Goal: Information Seeking & Learning: Learn about a topic

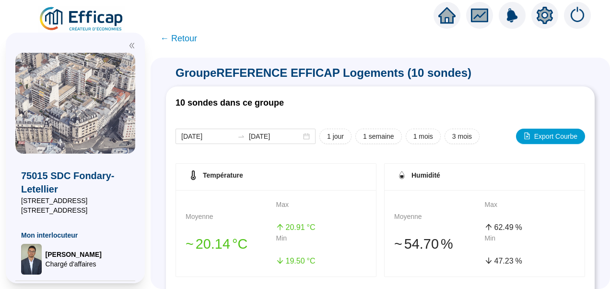
click at [551, 9] on icon "setting" at bounding box center [544, 15] width 17 height 17
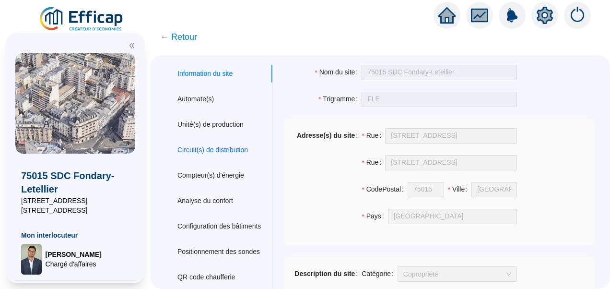
click at [217, 148] on div "Circuit(s) de distribution" at bounding box center [212, 150] width 71 height 10
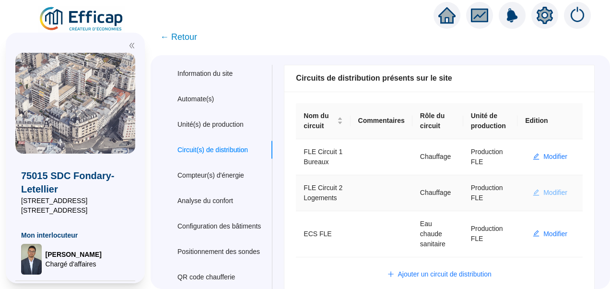
click at [552, 198] on span "Modifier" at bounding box center [555, 193] width 24 height 10
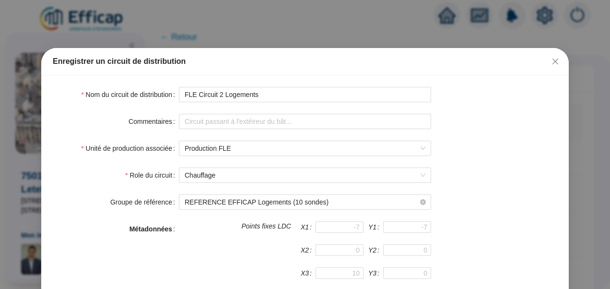
scroll to position [256, 0]
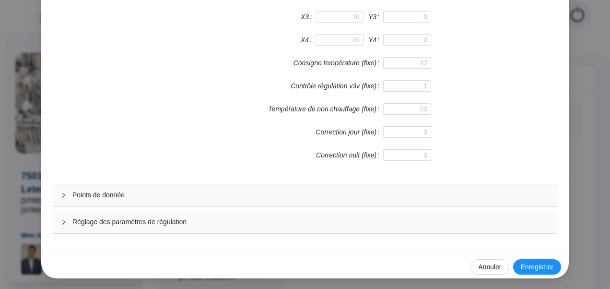
click at [134, 219] on span "Réglage des paramètres de régulation" at bounding box center [310, 222] width 477 height 10
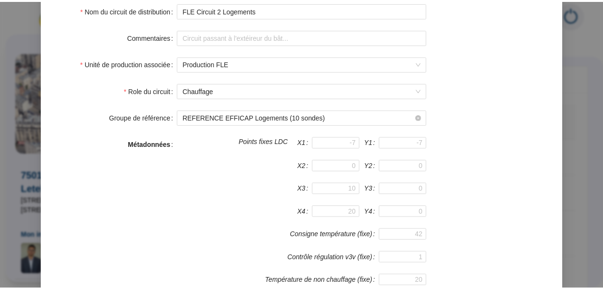
scroll to position [0, 0]
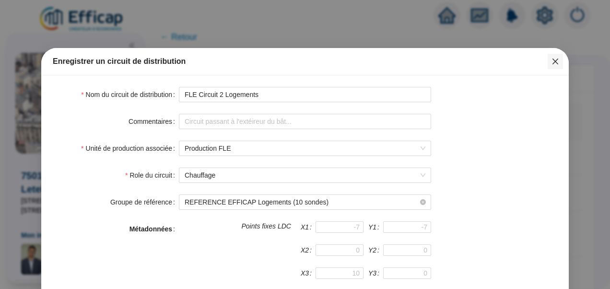
click at [555, 61] on icon "close" at bounding box center [556, 62] width 8 height 8
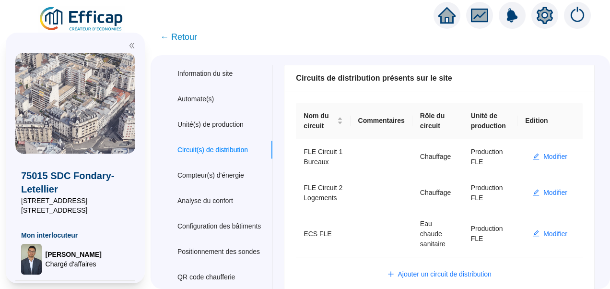
click at [85, 17] on img at bounding box center [81, 19] width 87 height 27
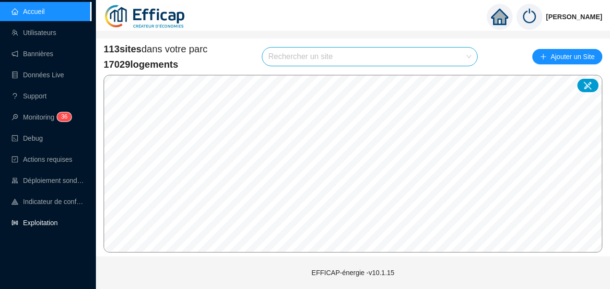
click at [46, 222] on link "Exploitation" at bounding box center [35, 223] width 46 height 8
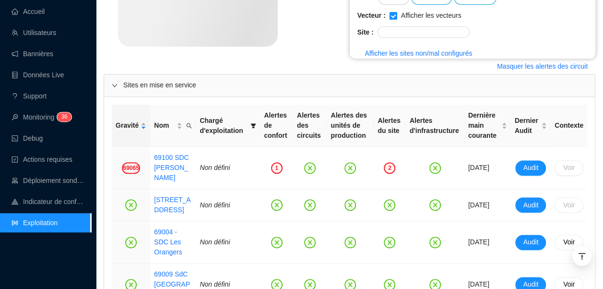
scroll to position [217, 0]
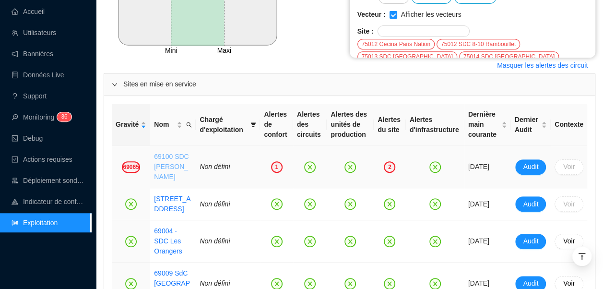
click at [167, 170] on link "69100 SDC Albert Thomas" at bounding box center [171, 167] width 35 height 28
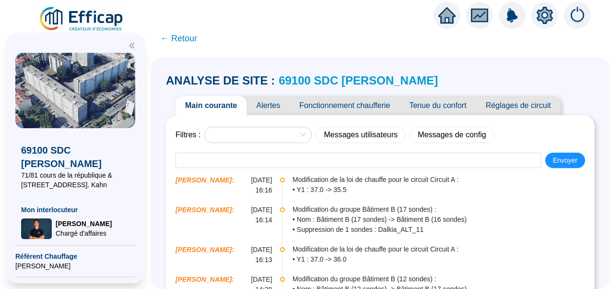
click at [444, 110] on span "Tenue du confort" at bounding box center [438, 105] width 76 height 19
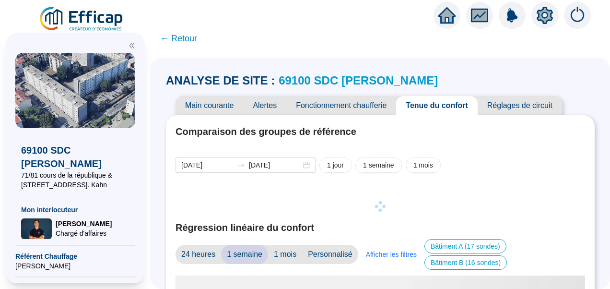
scroll to position [18, 0]
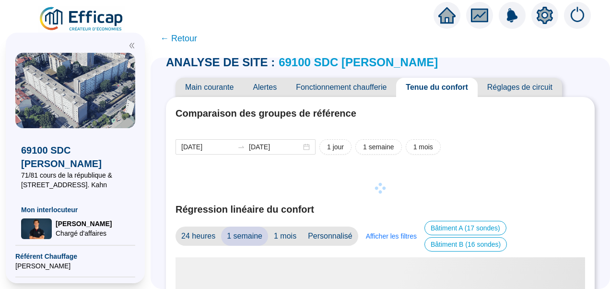
click at [131, 48] on icon "double-left" at bounding box center [132, 45] width 7 height 7
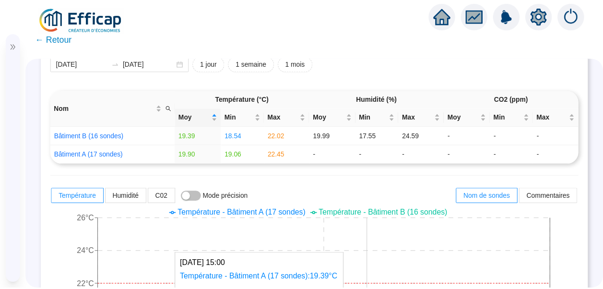
scroll to position [225, 0]
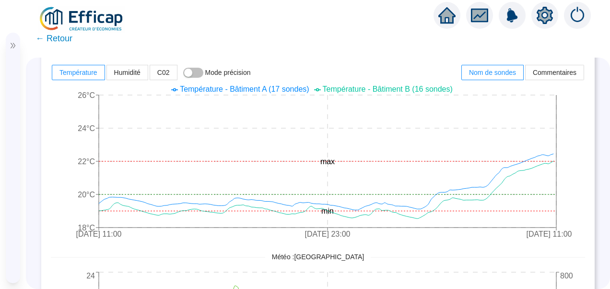
click at [76, 22] on img at bounding box center [81, 19] width 87 height 27
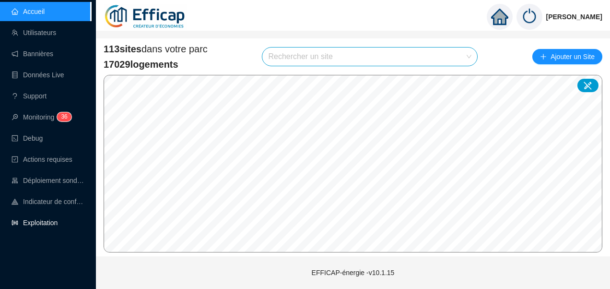
click at [51, 222] on link "Exploitation" at bounding box center [35, 223] width 46 height 8
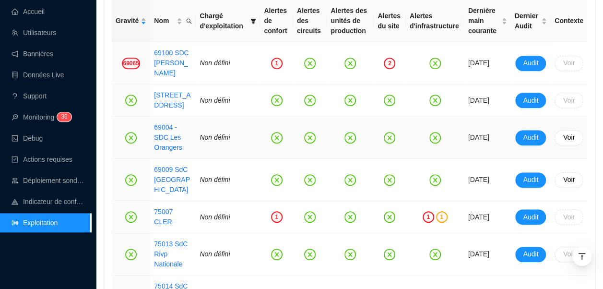
scroll to position [321, 0]
click at [168, 68] on link "69100 SDC Albert Thomas" at bounding box center [171, 62] width 35 height 28
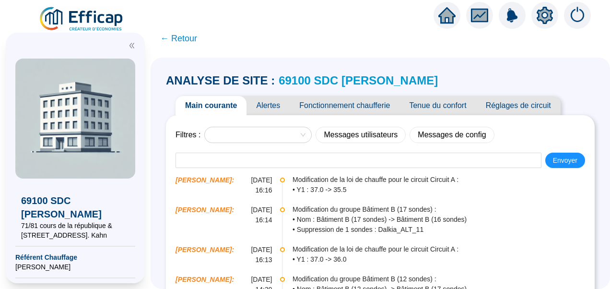
drag, startPoint x: 168, startPoint y: 68, endPoint x: 255, endPoint y: 24, distance: 97.6
click at [255, 24] on div at bounding box center [305, 13] width 610 height 27
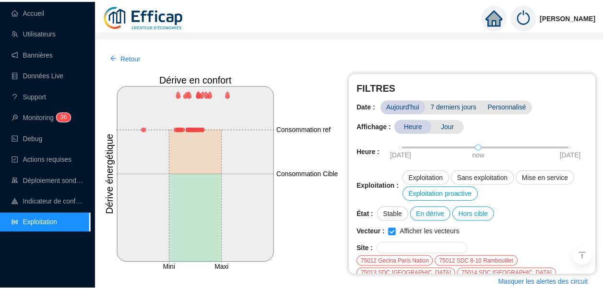
scroll to position [321, 0]
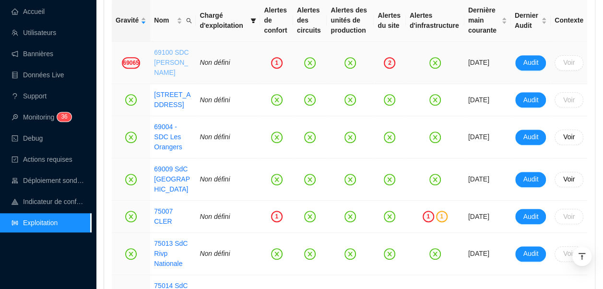
click at [165, 61] on link "69100 SDC Albert Thomas" at bounding box center [171, 62] width 35 height 28
click at [171, 207] on link "75007 CLER" at bounding box center [163, 216] width 19 height 18
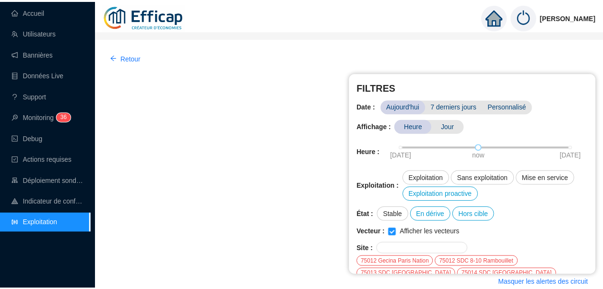
scroll to position [321, 0]
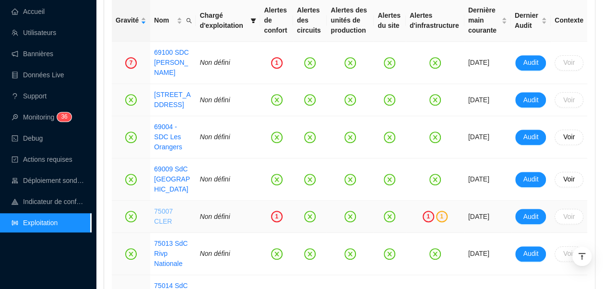
click at [167, 207] on link "75007 CLER" at bounding box center [163, 216] width 19 height 18
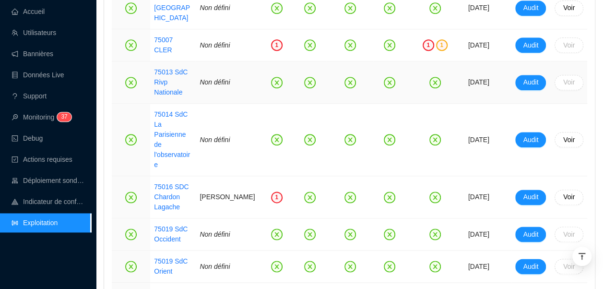
scroll to position [493, 0]
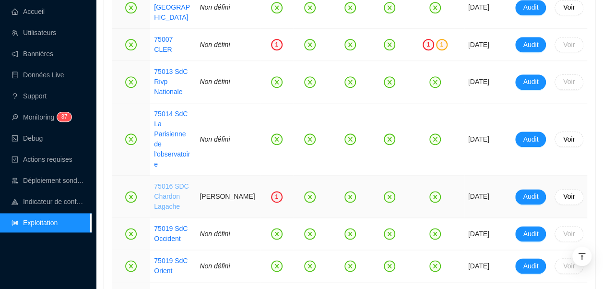
click at [169, 182] on link "75016 SDC Chardon Lagache" at bounding box center [171, 196] width 35 height 28
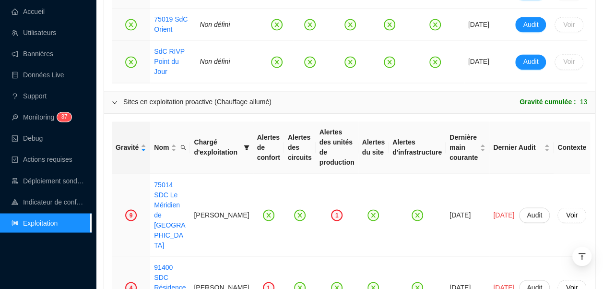
scroll to position [735, 0]
click at [159, 180] on link "75014 SDC Le Méridien de [GEOGRAPHIC_DATA]" at bounding box center [169, 214] width 31 height 68
click at [44, 35] on link "Utilisateurs" at bounding box center [34, 33] width 45 height 8
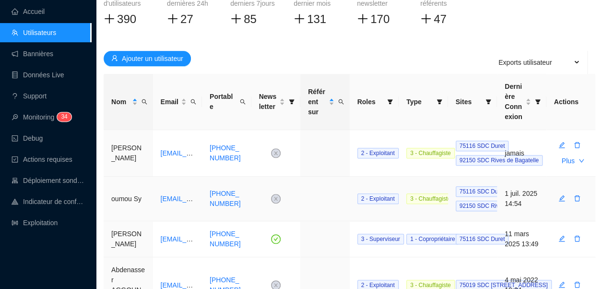
scroll to position [126, 0]
click at [142, 103] on icon "search" at bounding box center [145, 101] width 6 height 6
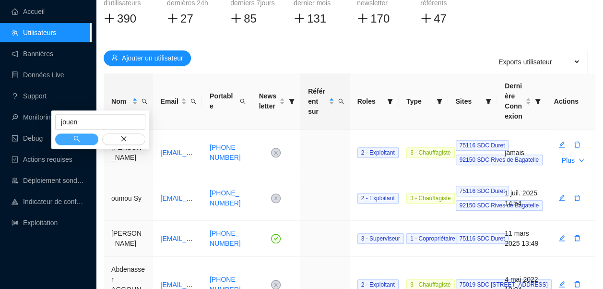
type input "jouen"
click at [83, 138] on button "button" at bounding box center [76, 139] width 43 height 12
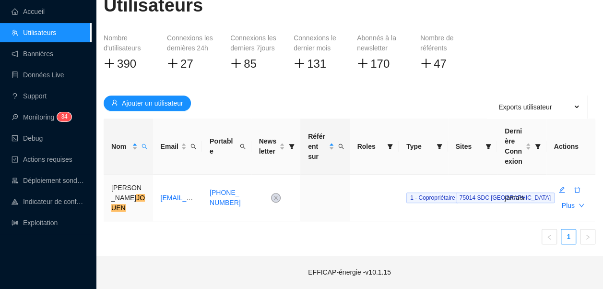
scroll to position [80, 0]
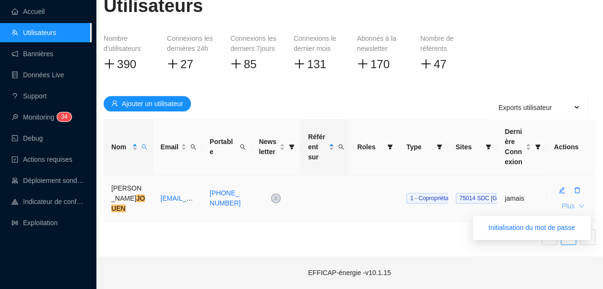
click at [582, 205] on icon "down" at bounding box center [581, 206] width 6 height 6
click at [522, 227] on span "Initialisation du mot de passe" at bounding box center [531, 228] width 87 height 10
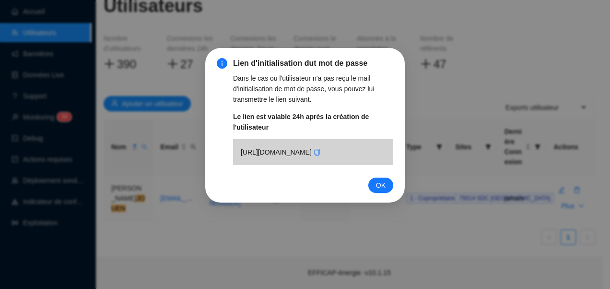
drag, startPoint x: 522, startPoint y: 227, endPoint x: 361, endPoint y: 205, distance: 162.7
click at [361, 205] on div "Lien d'initialisation dut mot de passe Dans le cas ou l'utilisateur n'a pas reç…" at bounding box center [305, 144] width 610 height 289
click at [378, 190] on span "OK" at bounding box center [381, 185] width 10 height 11
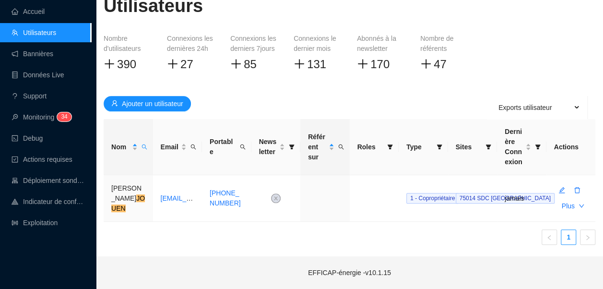
click at [313, 246] on div "Nom Email Portable Newsletter Référent sur Roles Type Sites Dernière Connexion …" at bounding box center [350, 185] width 492 height 133
drag, startPoint x: 562, startPoint y: 190, endPoint x: 443, endPoint y: 234, distance: 126.7
drag, startPoint x: 443, startPoint y: 234, endPoint x: 397, endPoint y: 246, distance: 47.6
click at [397, 246] on div "Nom Email Portable Newsletter Référent sur Roles Type Sites Dernière Connexion …" at bounding box center [350, 185] width 492 height 133
click at [561, 186] on span "button" at bounding box center [561, 191] width 7 height 10
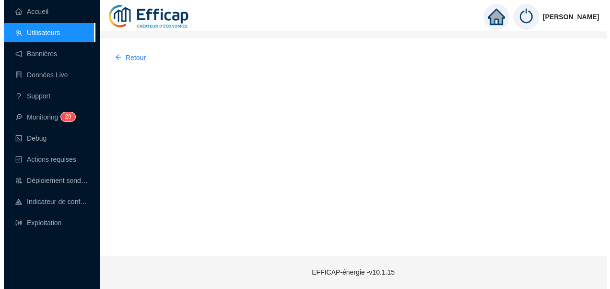
scroll to position [0, 0]
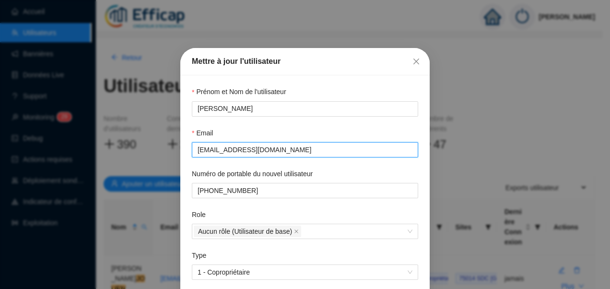
drag, startPoint x: 312, startPoint y: 153, endPoint x: 174, endPoint y: 149, distance: 138.7
click at [174, 149] on div "Mettre à jour l'utilisateur Prénom et Nom de l'utilisateur Yves JOUEN Email yve…" at bounding box center [305, 144] width 610 height 289
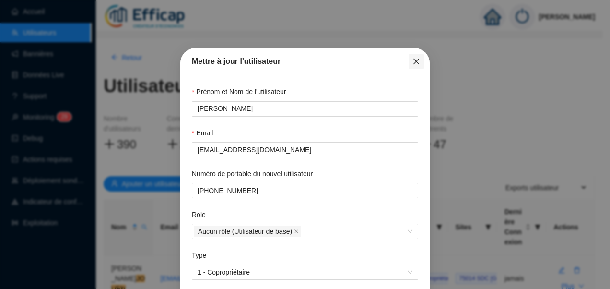
click at [413, 60] on icon "close" at bounding box center [416, 62] width 6 height 6
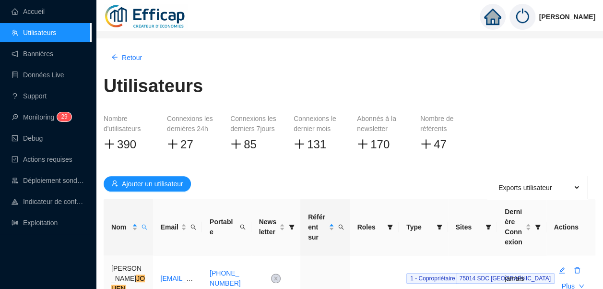
scroll to position [80, 0]
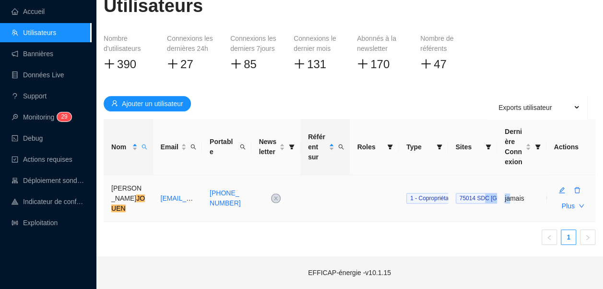
drag, startPoint x: 482, startPoint y: 199, endPoint x: 509, endPoint y: 200, distance: 26.9
click at [509, 200] on tr "Yves JOUEN yvesjouen12@gmail.com +33609416460 1 - Copropriétaire 75014 SDC Parc…" at bounding box center [350, 198] width 492 height 47
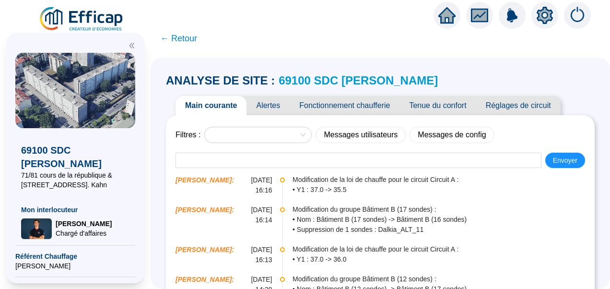
click at [271, 109] on span "Alertes" at bounding box center [268, 105] width 43 height 19
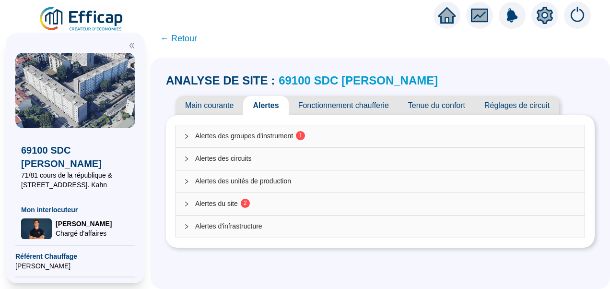
click at [234, 198] on div "Alertes du site 2" at bounding box center [380, 204] width 409 height 22
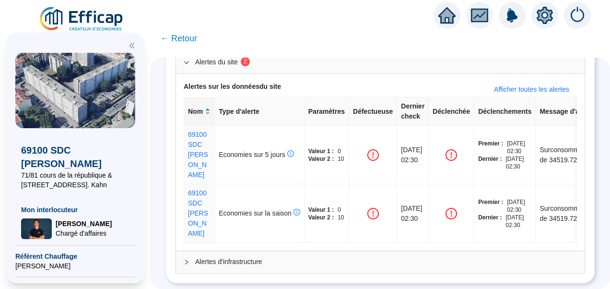
scroll to position [0, 187]
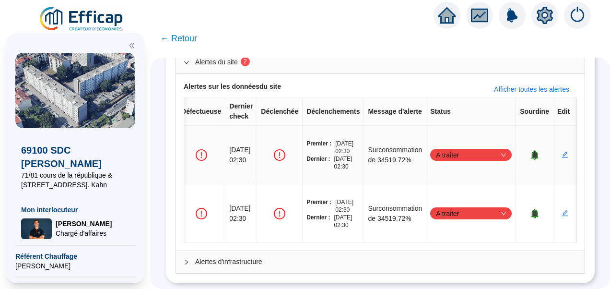
click at [531, 151] on icon "bell" at bounding box center [534, 154] width 6 height 7
click at [532, 209] on icon "bell" at bounding box center [534, 214] width 7 height 10
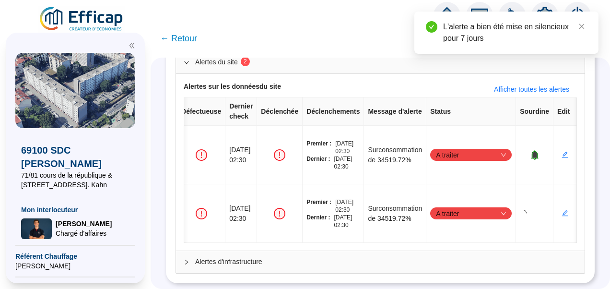
scroll to position [0, 0]
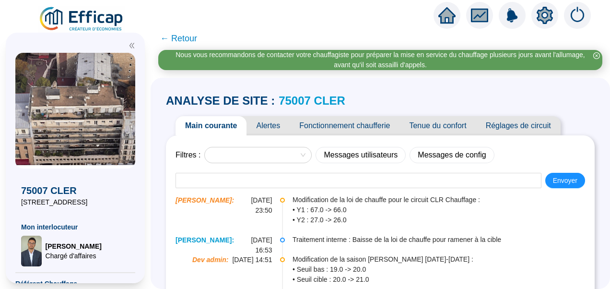
click at [276, 122] on span "Alertes" at bounding box center [268, 125] width 43 height 19
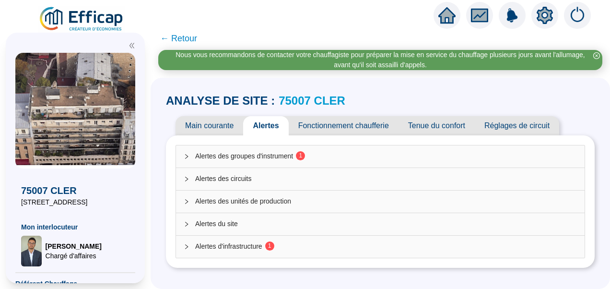
click at [131, 45] on icon "double-left" at bounding box center [132, 45] width 7 height 7
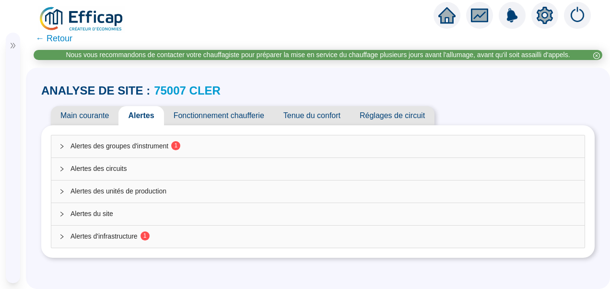
click at [152, 141] on span "Alertes des groupes d'instrument 1" at bounding box center [324, 146] width 507 height 10
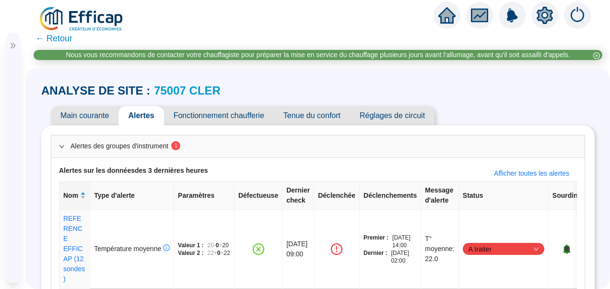
scroll to position [7, 0]
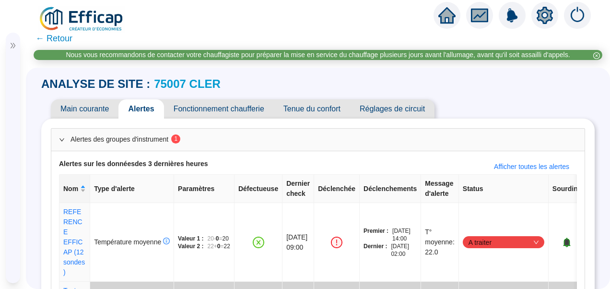
click at [306, 108] on span "Tenue du confort" at bounding box center [312, 108] width 76 height 19
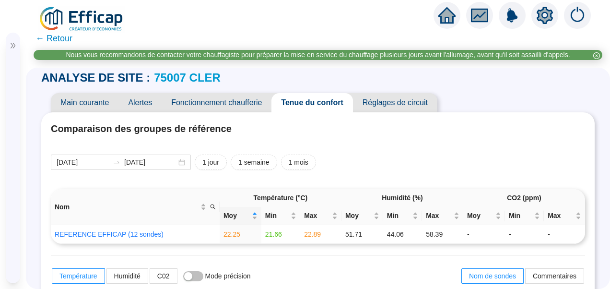
scroll to position [12, 0]
click at [223, 106] on span "Fonctionnement chaufferie" at bounding box center [217, 103] width 110 height 19
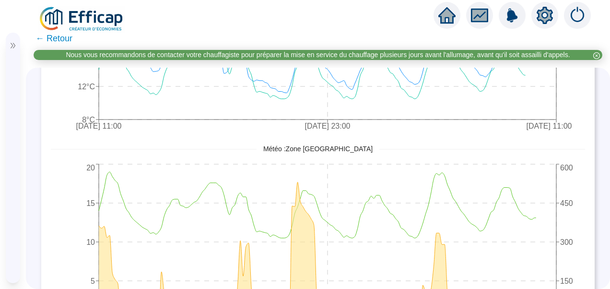
scroll to position [603, 0]
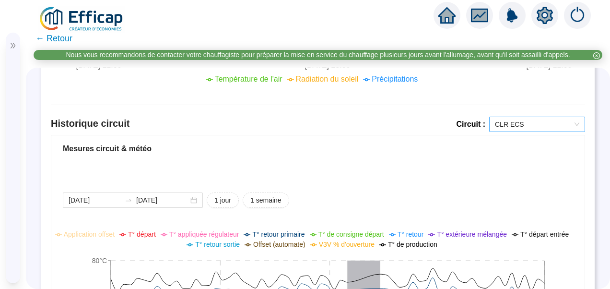
click at [505, 122] on span "CLR ECS" at bounding box center [537, 124] width 84 height 14
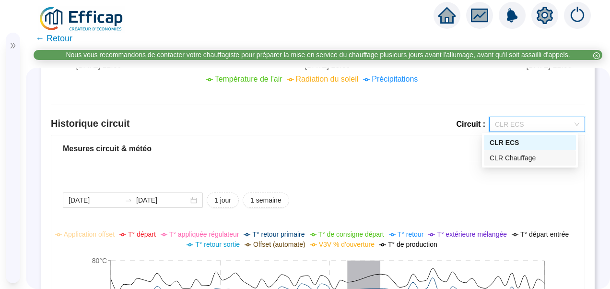
click at [507, 165] on div "CLR Chauffage" at bounding box center [530, 157] width 92 height 15
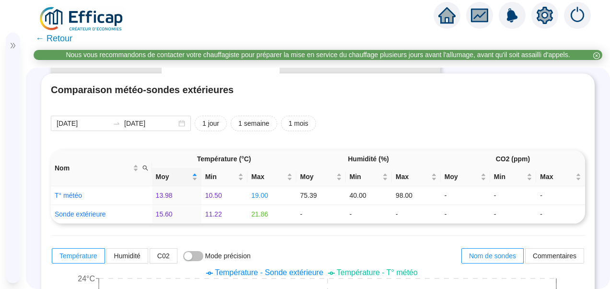
scroll to position [0, 0]
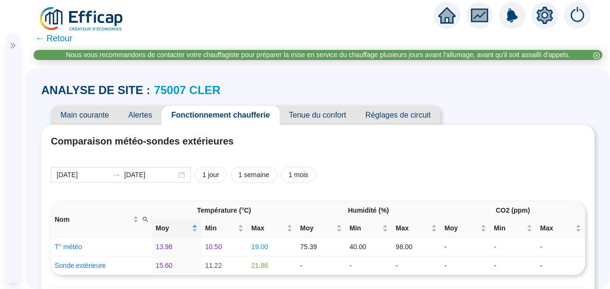
click at [309, 108] on span "Tenue du confort" at bounding box center [318, 115] width 76 height 19
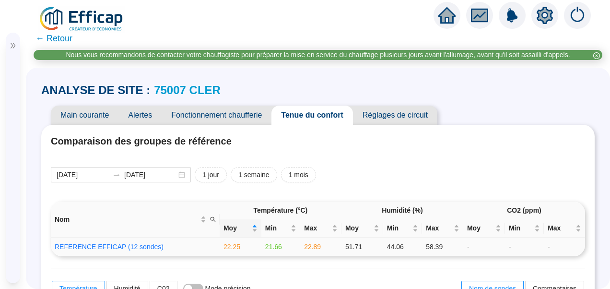
click at [125, 251] on div "REFERENCE EFFICAP (12 sondes)" at bounding box center [109, 247] width 109 height 10
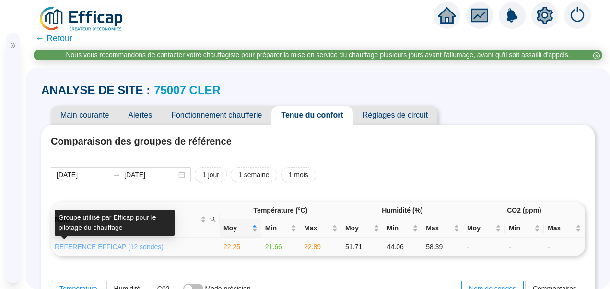
click at [123, 244] on link "REFERENCE EFFICAP (12 sondes)" at bounding box center [109, 247] width 109 height 8
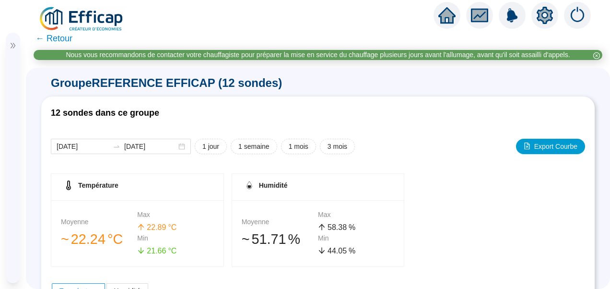
click at [62, 39] on span "← Retour" at bounding box center [53, 38] width 37 height 13
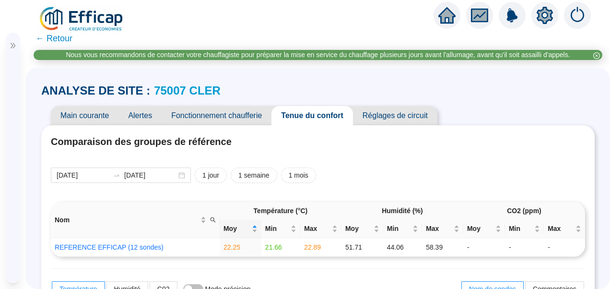
click at [389, 114] on span "Réglages de circuit" at bounding box center [395, 115] width 84 height 19
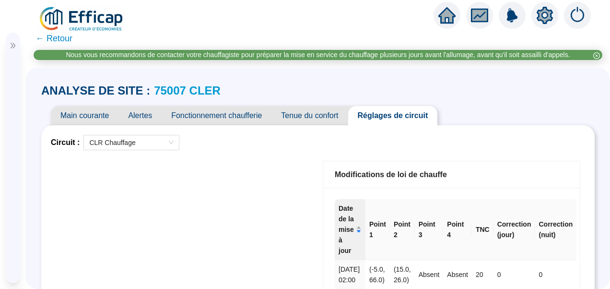
click at [93, 116] on span "Main courante" at bounding box center [85, 115] width 68 height 19
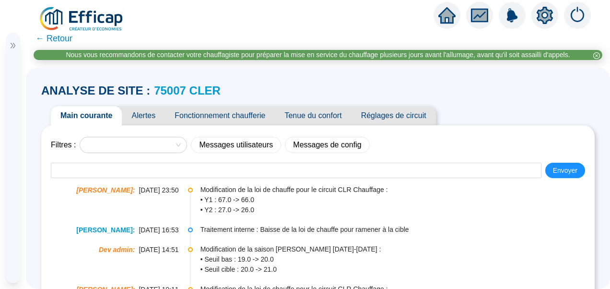
click at [211, 114] on span "Fonctionnement chaufferie" at bounding box center [220, 115] width 110 height 19
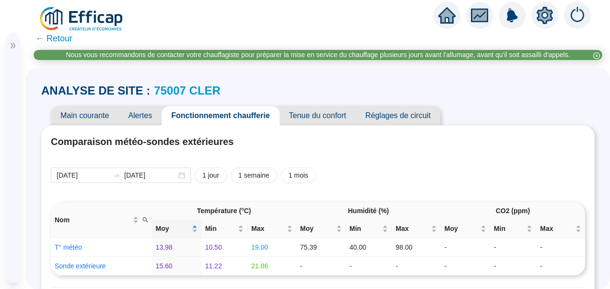
click at [138, 117] on span "Alertes" at bounding box center [139, 115] width 43 height 19
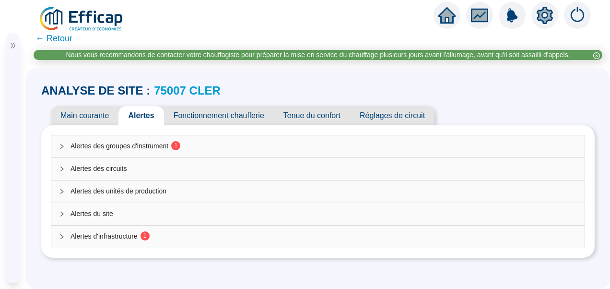
click at [160, 145] on span "Alertes des groupes d'instrument 1" at bounding box center [324, 146] width 507 height 10
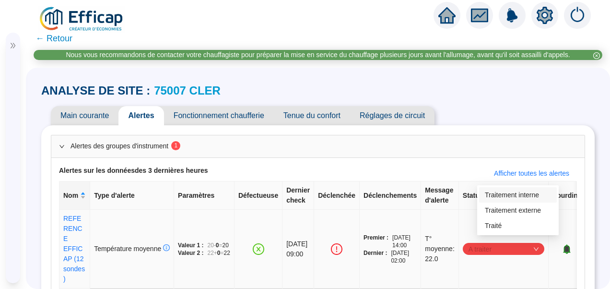
click at [509, 246] on span "A traiter" at bounding box center [504, 249] width 70 height 14
click at [501, 228] on div "Traité" at bounding box center [518, 226] width 66 height 10
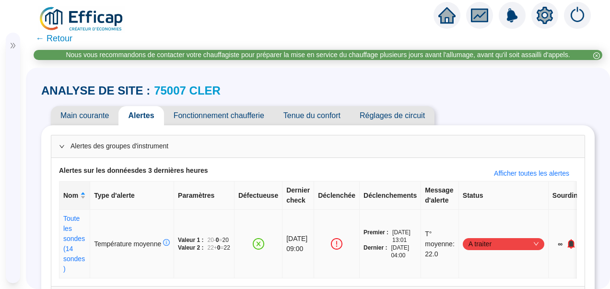
click at [189, 215] on td "Valeur 1 : 20 - 0 = 20 Valeur 2 : 22 + 0 = 22" at bounding box center [204, 244] width 60 height 69
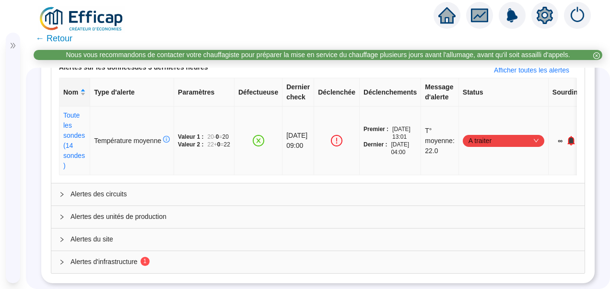
click at [506, 133] on span "A traiter" at bounding box center [504, 140] width 70 height 14
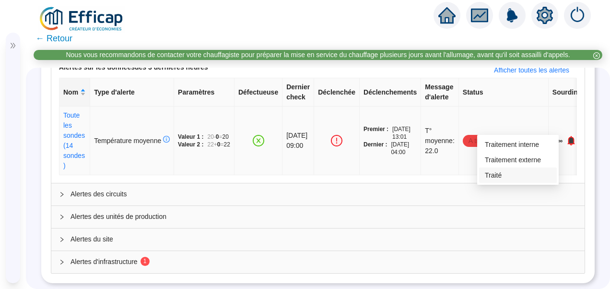
click at [488, 176] on div "Traité" at bounding box center [518, 175] width 66 height 10
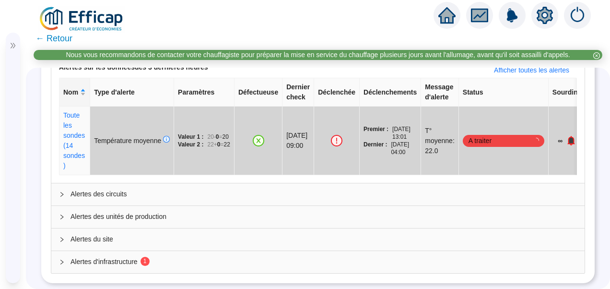
click at [191, 268] on div "Alertes des groupes d'instrument Alertes sur les données des 3 dernières heures…" at bounding box center [318, 152] width 554 height 261
click at [195, 257] on span "Alertes d'infrastructure 1" at bounding box center [324, 262] width 507 height 10
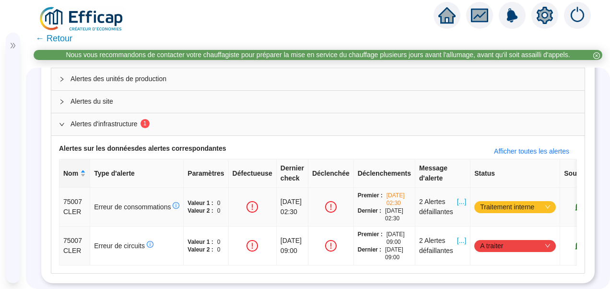
scroll to position [246, 0]
click at [466, 236] on span "[...]" at bounding box center [461, 246] width 9 height 20
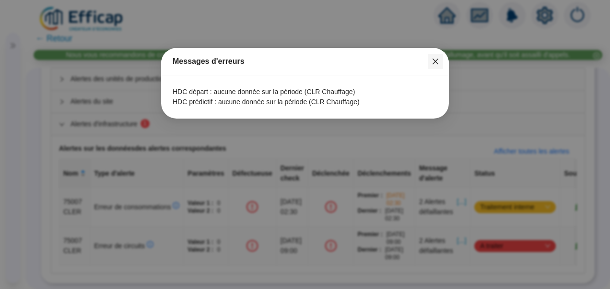
click at [433, 62] on icon "close" at bounding box center [436, 62] width 8 height 8
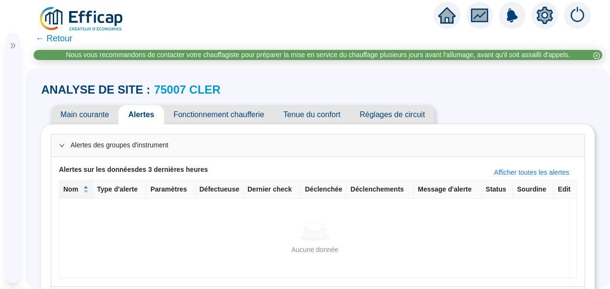
scroll to position [0, 0]
click at [221, 115] on span "Fonctionnement chaufferie" at bounding box center [219, 115] width 110 height 19
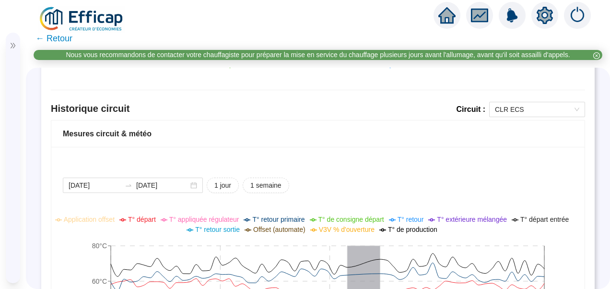
scroll to position [618, 0]
click at [498, 105] on span "CLR ECS" at bounding box center [537, 110] width 84 height 14
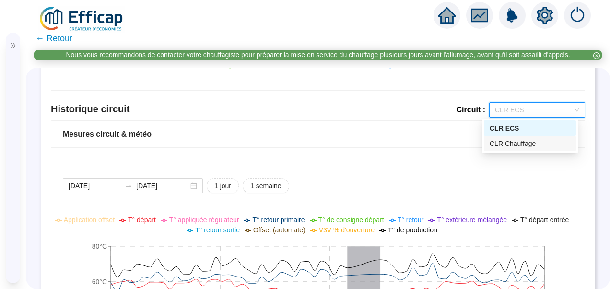
click at [511, 147] on div "CLR Chauffage" at bounding box center [530, 144] width 81 height 10
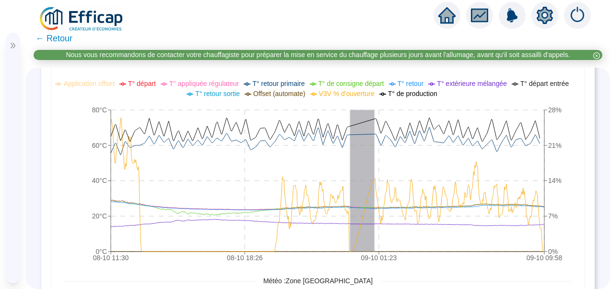
scroll to position [738, 0]
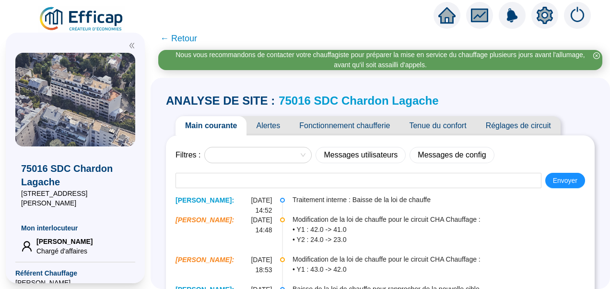
click at [131, 45] on icon "double-left" at bounding box center [132, 45] width 7 height 7
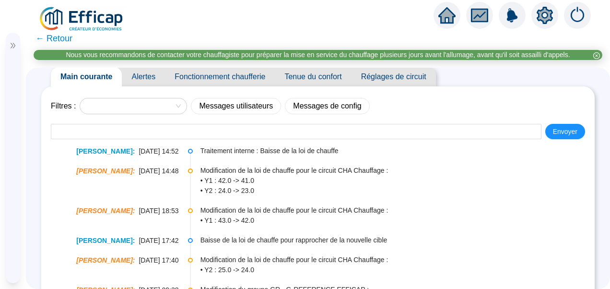
scroll to position [38, 0]
click at [309, 74] on span "Tenue du confort" at bounding box center [313, 77] width 76 height 19
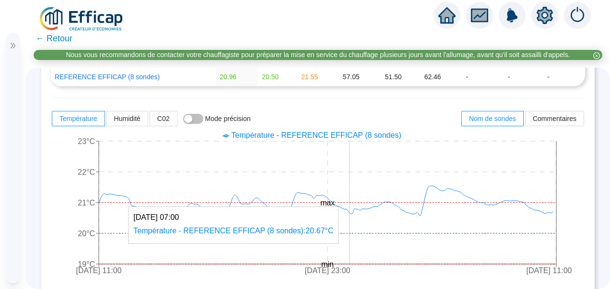
scroll to position [171, 0]
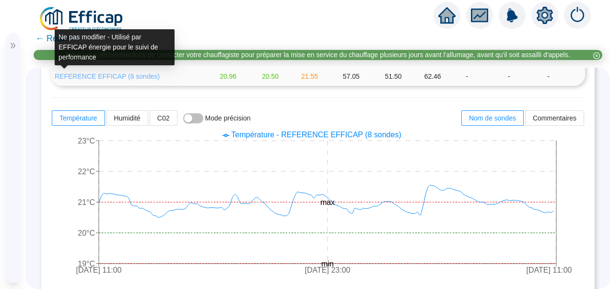
click at [121, 79] on link "REFERENCE EFFICAP (8 sondes)" at bounding box center [107, 76] width 105 height 8
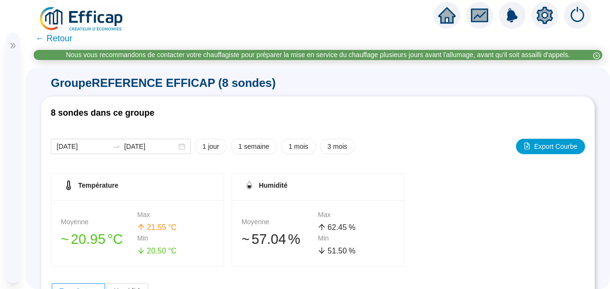
click at [43, 36] on span "← Retour" at bounding box center [53, 38] width 37 height 13
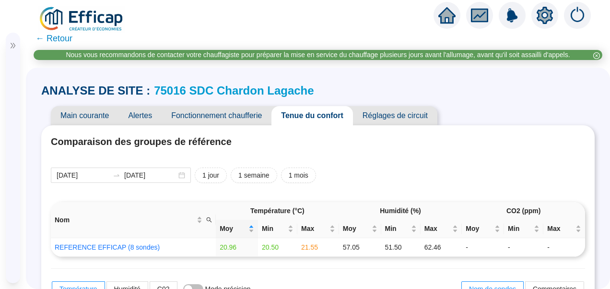
click at [230, 120] on span "Fonctionnement chaufferie" at bounding box center [217, 115] width 110 height 19
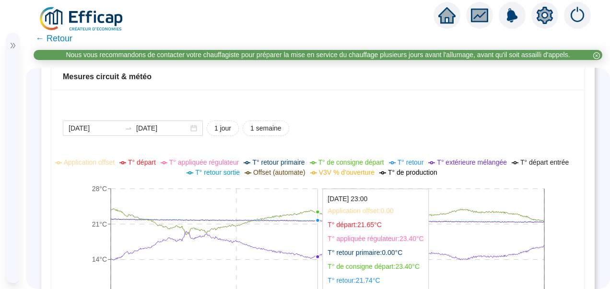
scroll to position [675, 0]
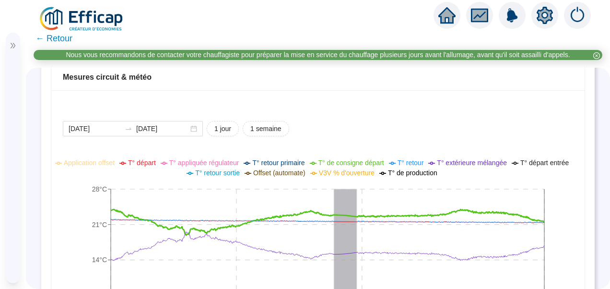
click at [351, 177] on li "V3V % d'ouverture" at bounding box center [342, 173] width 64 height 10
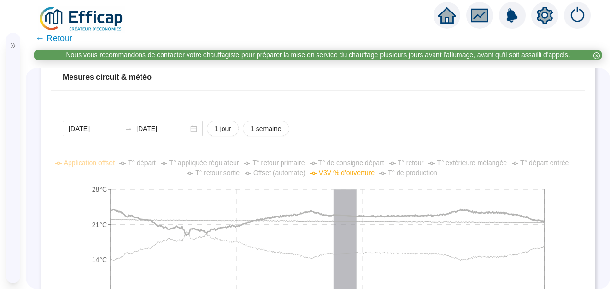
scroll to position [753, 0]
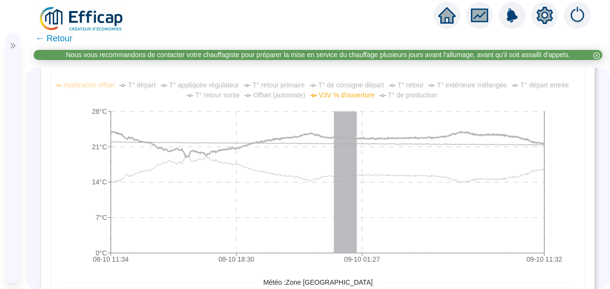
click at [339, 95] on span "V3V % d'ouverture" at bounding box center [347, 95] width 56 height 8
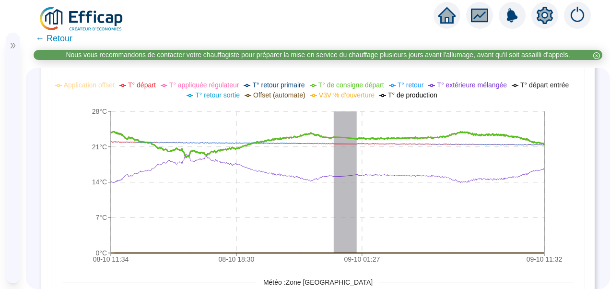
click at [207, 81] on span "T° appliquée régulateur" at bounding box center [204, 85] width 70 height 8
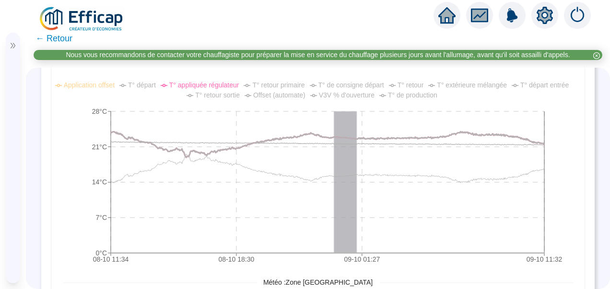
click at [207, 81] on span "T° appliquée régulateur" at bounding box center [204, 85] width 70 height 8
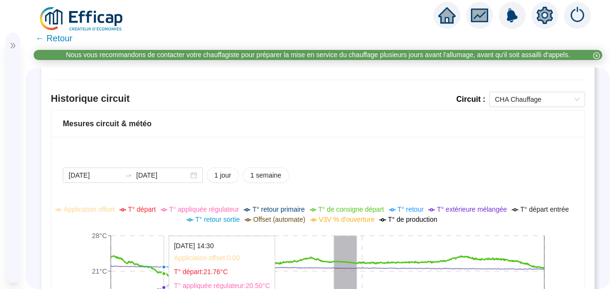
scroll to position [628, 0]
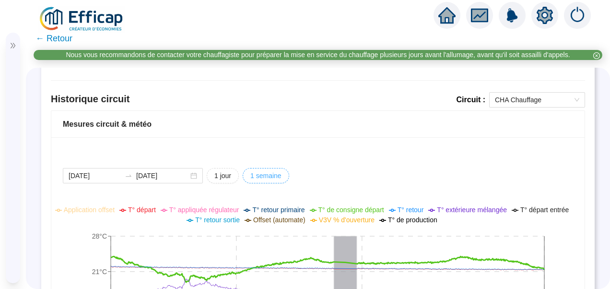
click at [266, 176] on span "1 semaine" at bounding box center [265, 176] width 31 height 10
type input "[DATE]"
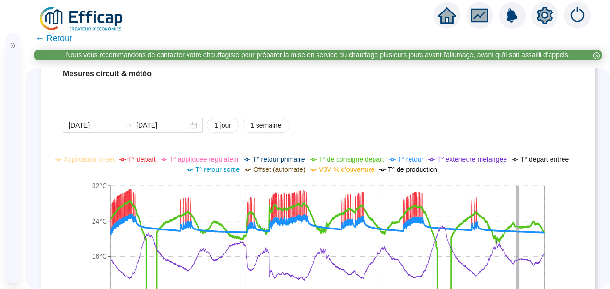
scroll to position [736, 0]
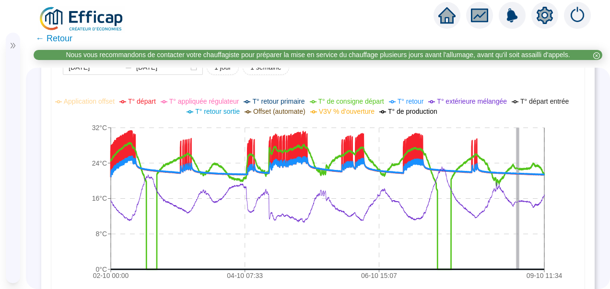
click at [142, 100] on span "T° départ" at bounding box center [142, 101] width 28 height 8
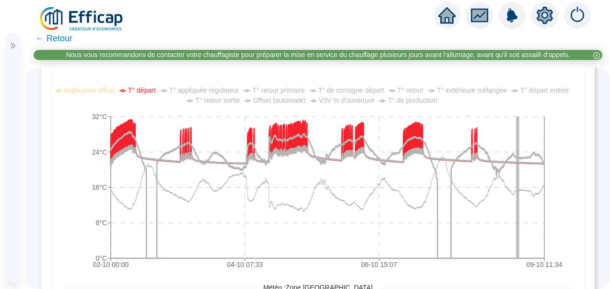
scroll to position [747, 0]
click at [141, 90] on span "T° départ" at bounding box center [142, 91] width 28 height 8
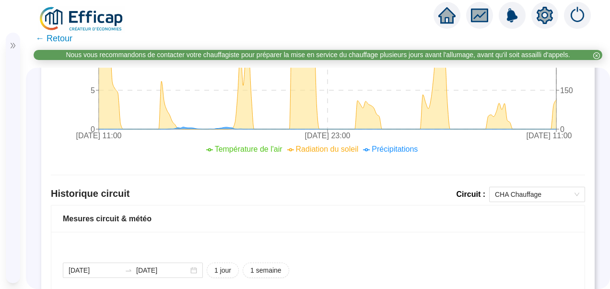
scroll to position [530, 0]
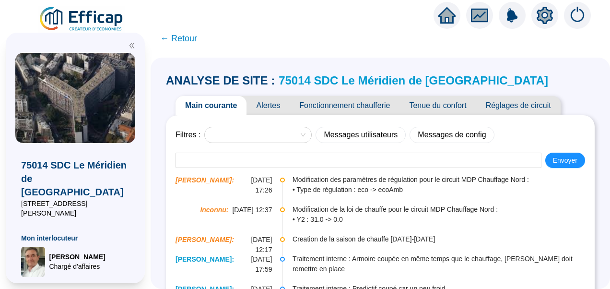
click at [344, 108] on span "Fonctionnement chaufferie" at bounding box center [345, 105] width 110 height 19
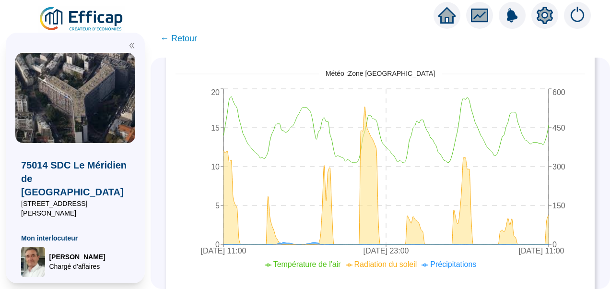
scroll to position [664, 0]
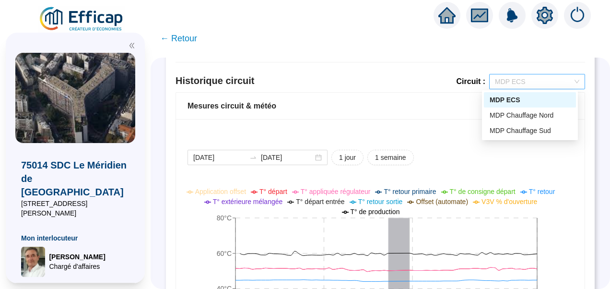
click at [507, 82] on span "MDP ECS" at bounding box center [537, 81] width 84 height 14
click at [508, 115] on div "MDP Chauffage Nord" at bounding box center [530, 115] width 81 height 10
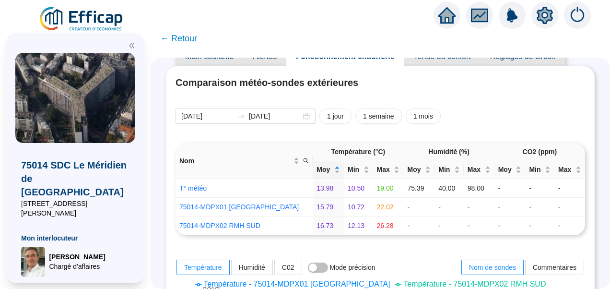
scroll to position [0, 0]
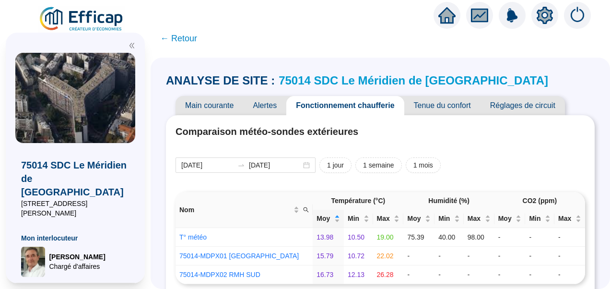
click at [269, 103] on span "Alertes" at bounding box center [264, 105] width 43 height 19
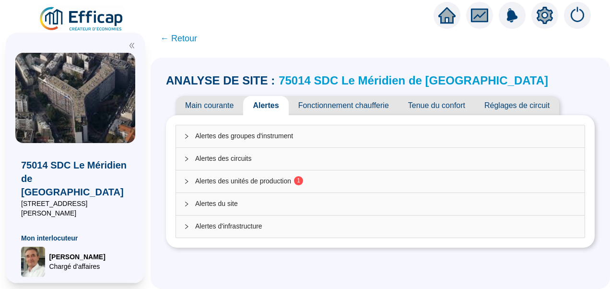
click at [281, 174] on div "Alertes des unités de production 1" at bounding box center [380, 181] width 409 height 22
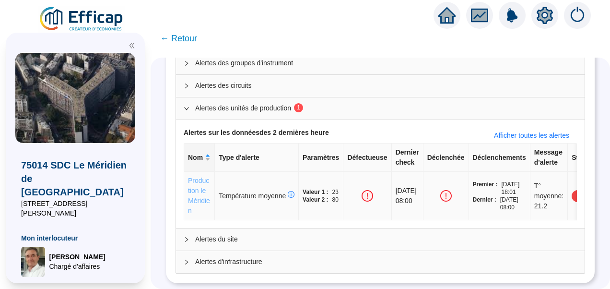
click at [200, 177] on link "Production le Méridien" at bounding box center [199, 196] width 22 height 38
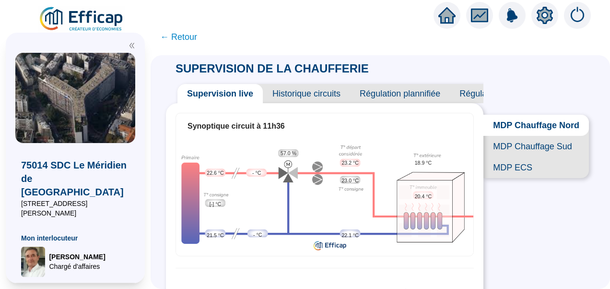
click at [317, 89] on span "Historique circuits" at bounding box center [306, 93] width 87 height 19
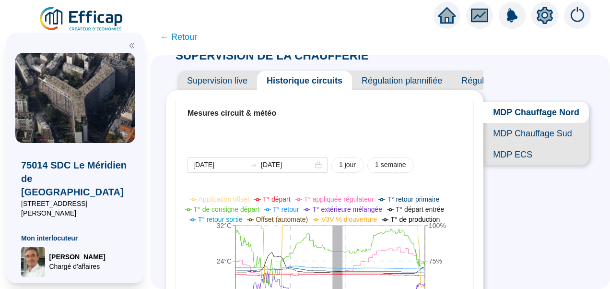
scroll to position [12, 0]
click at [131, 43] on icon "double-left" at bounding box center [132, 45] width 7 height 7
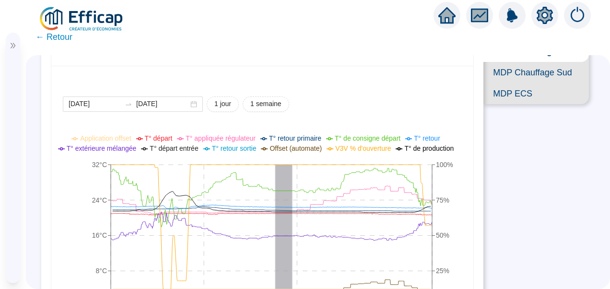
scroll to position [75, 0]
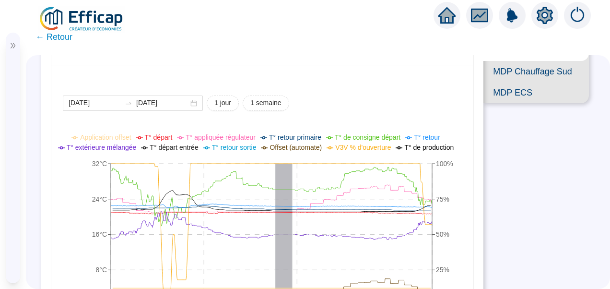
click at [507, 76] on span "MDP Chauffage Sud" at bounding box center [537, 71] width 106 height 21
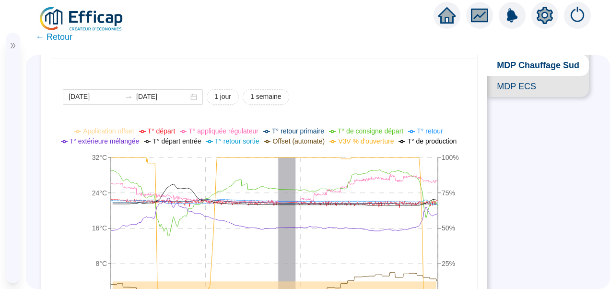
scroll to position [35, 0]
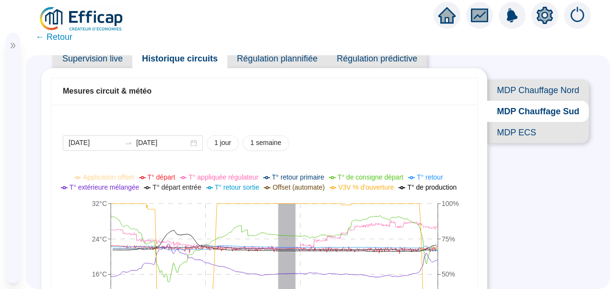
click at [530, 83] on span "MDP Chauffage Nord" at bounding box center [538, 90] width 102 height 21
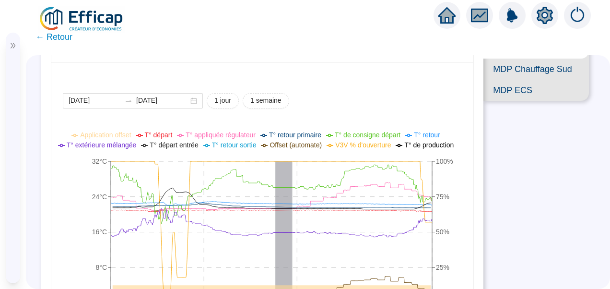
scroll to position [74, 0]
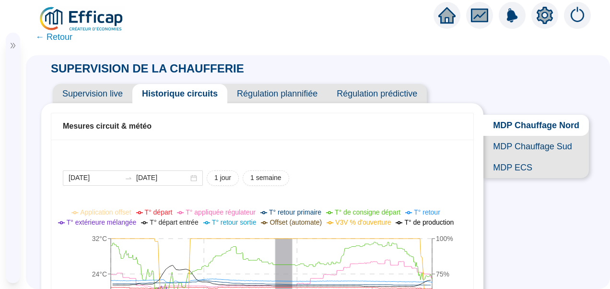
scroll to position [74, 0]
